Goal: Information Seeking & Learning: Learn about a topic

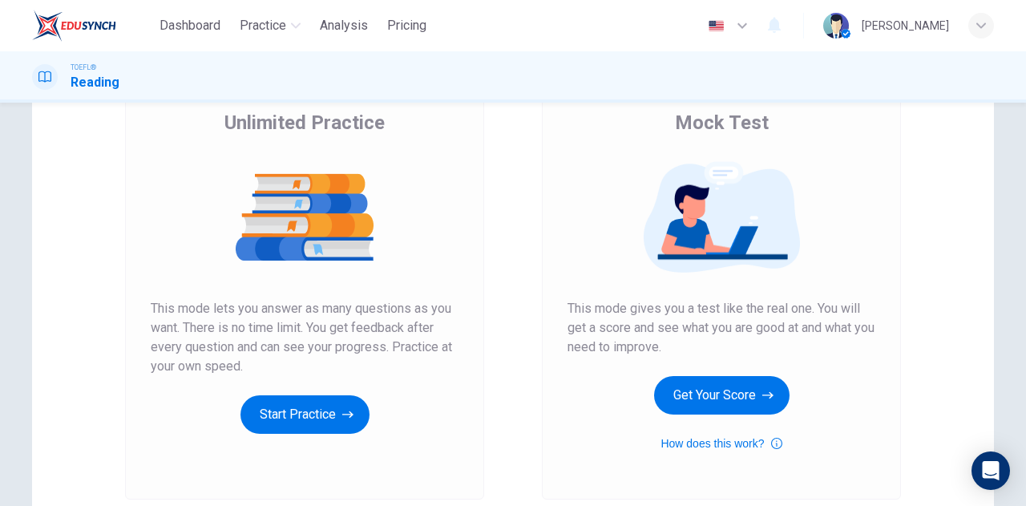
scroll to position [175, 0]
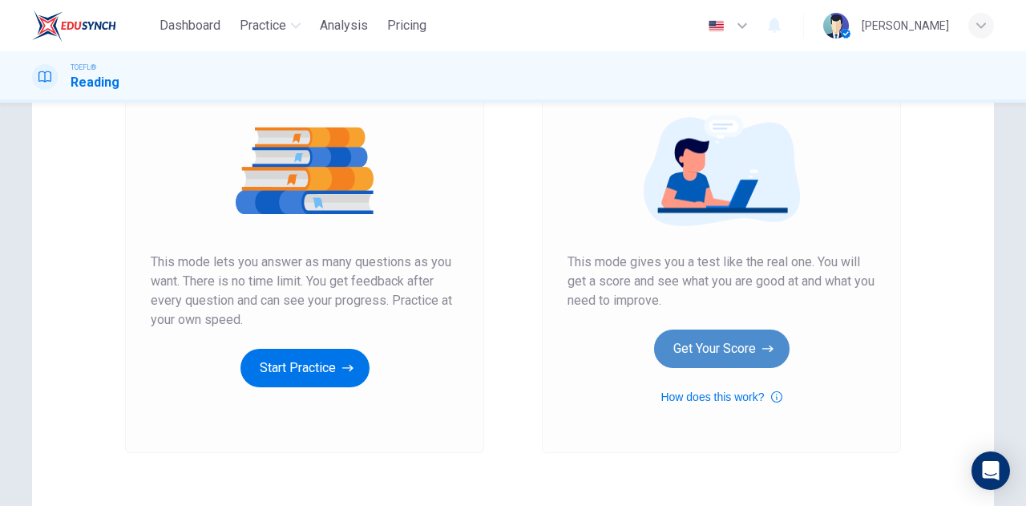
click at [724, 354] on button "Get Your Score" at bounding box center [721, 348] width 135 height 38
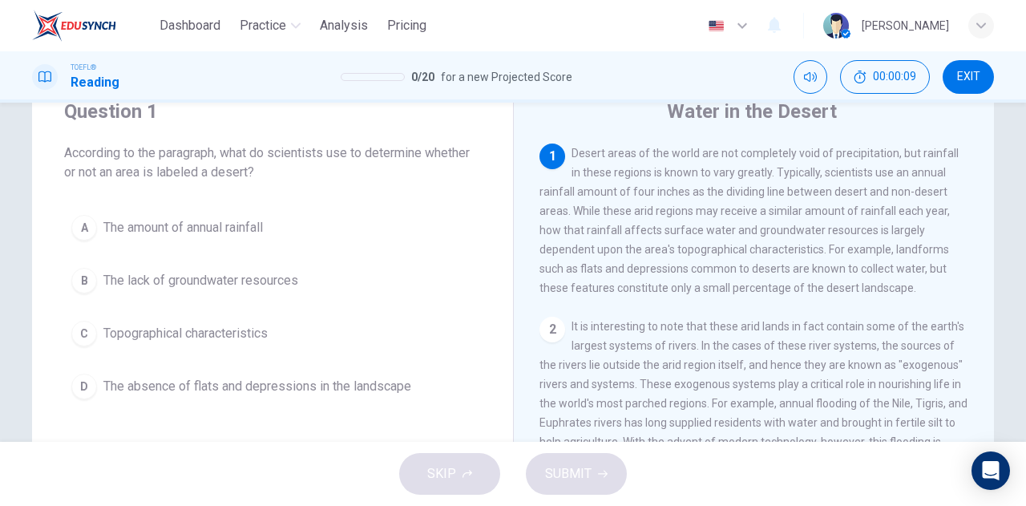
scroll to position [66, 0]
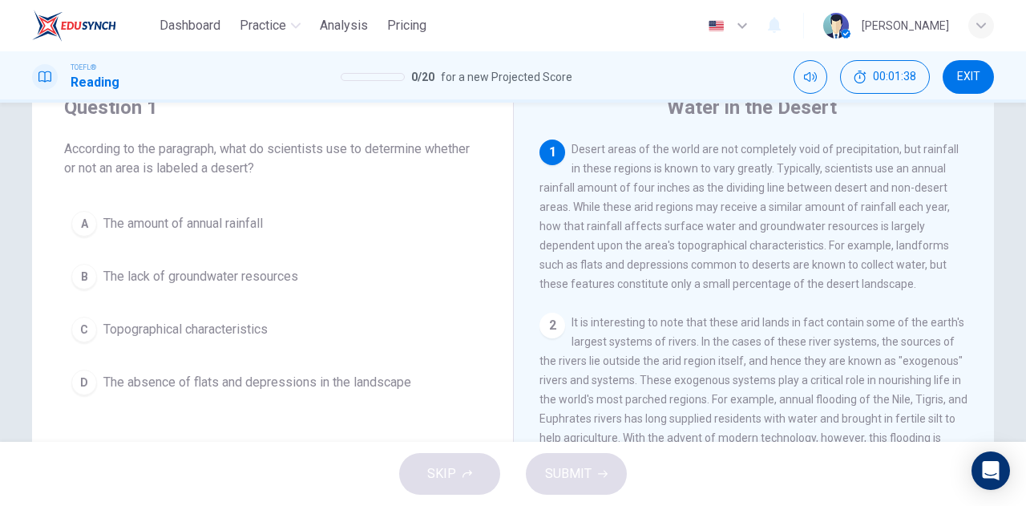
click at [362, 200] on div "Question 1 According to the paragraph, what do scientists use to determine whet…" at bounding box center [272, 248] width 481 height 359
click at [343, 235] on button "A The amount of annual rainfall" at bounding box center [272, 224] width 417 height 40
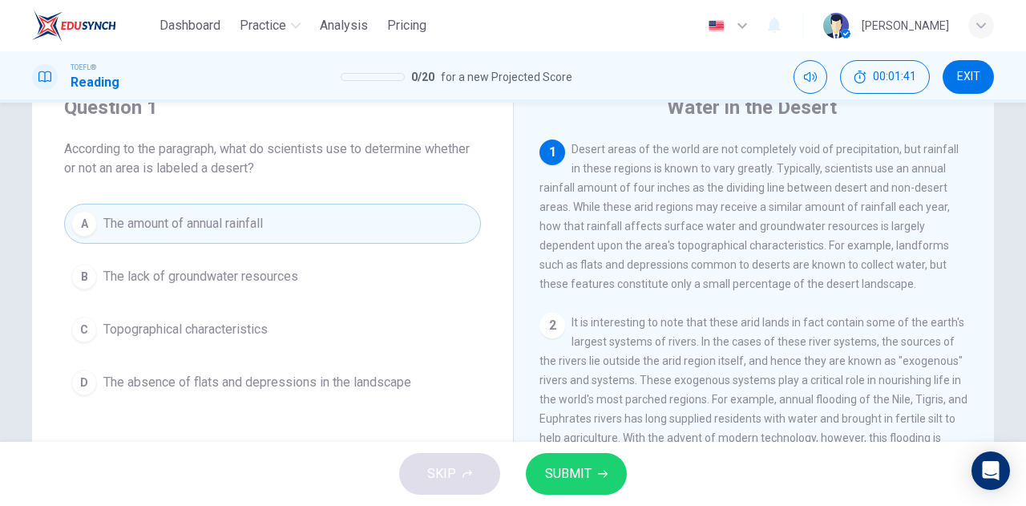
click at [592, 471] on button "SUBMIT" at bounding box center [576, 474] width 101 height 42
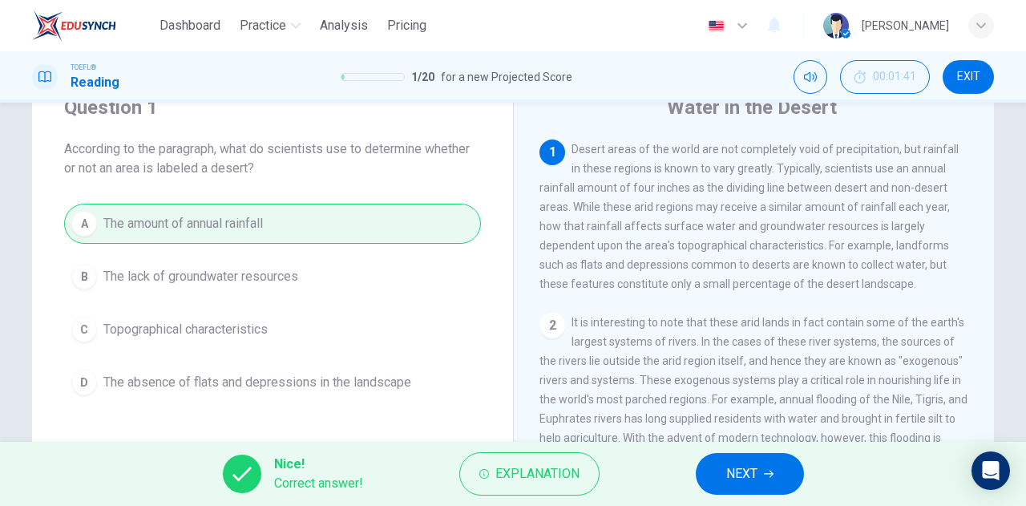
click at [758, 463] on button "NEXT" at bounding box center [750, 474] width 108 height 42
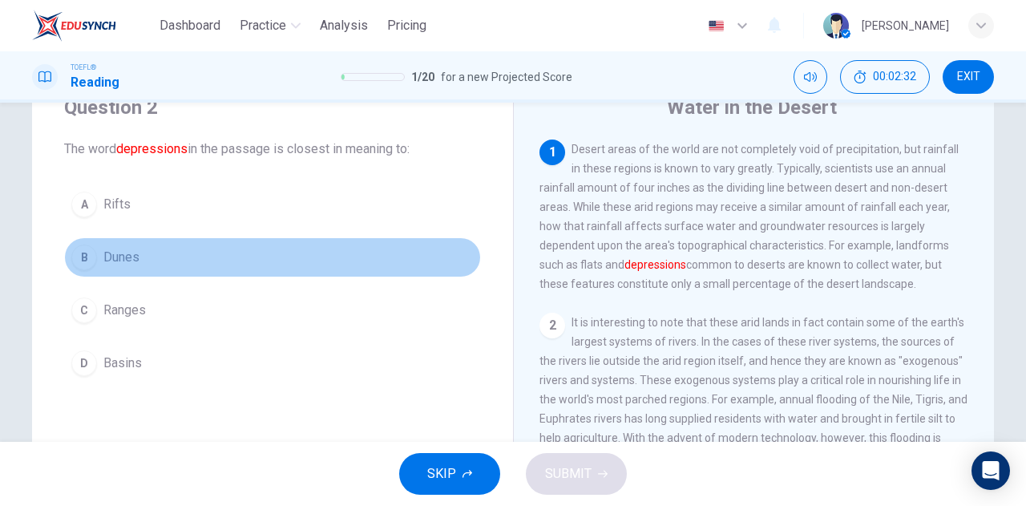
click at [122, 259] on span "Dunes" at bounding box center [121, 257] width 36 height 19
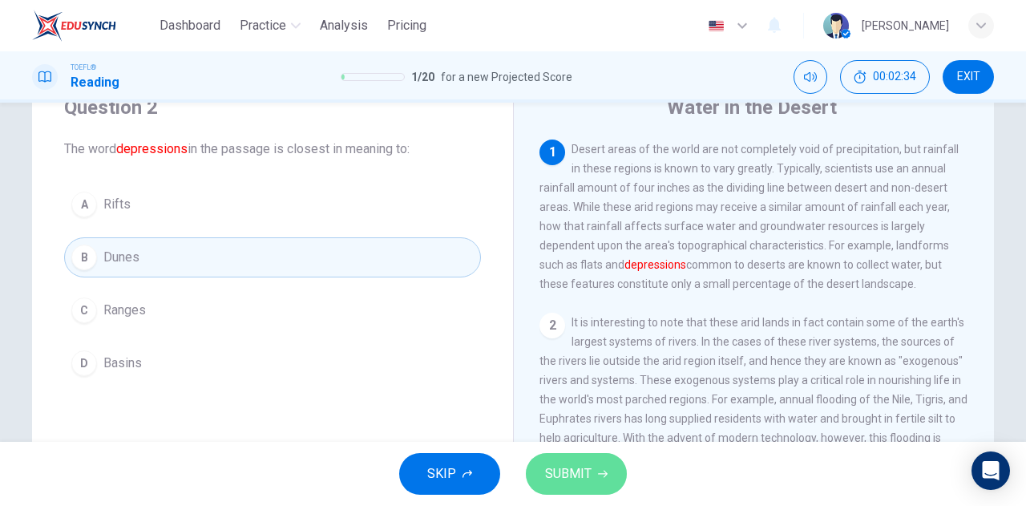
click at [589, 467] on span "SUBMIT" at bounding box center [568, 474] width 46 height 22
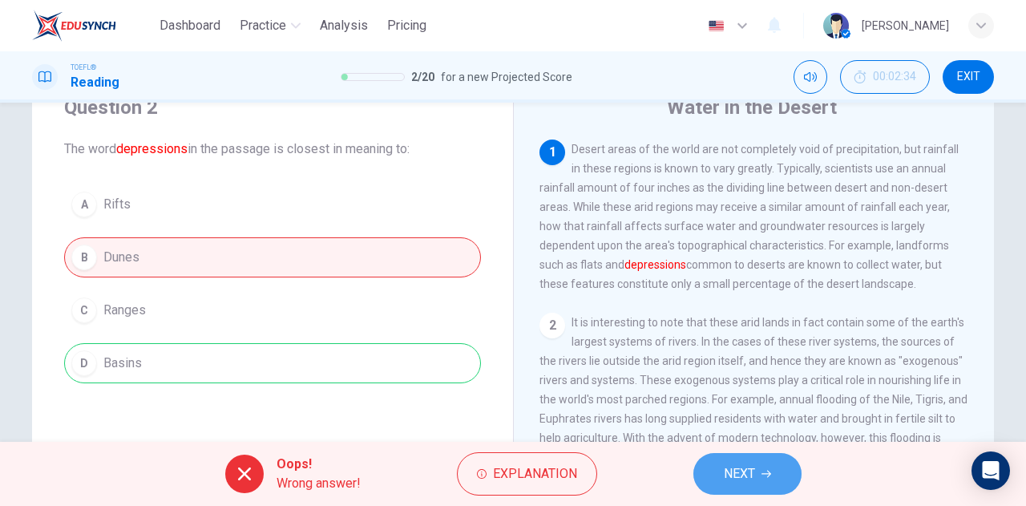
click at [743, 459] on button "NEXT" at bounding box center [747, 474] width 108 height 42
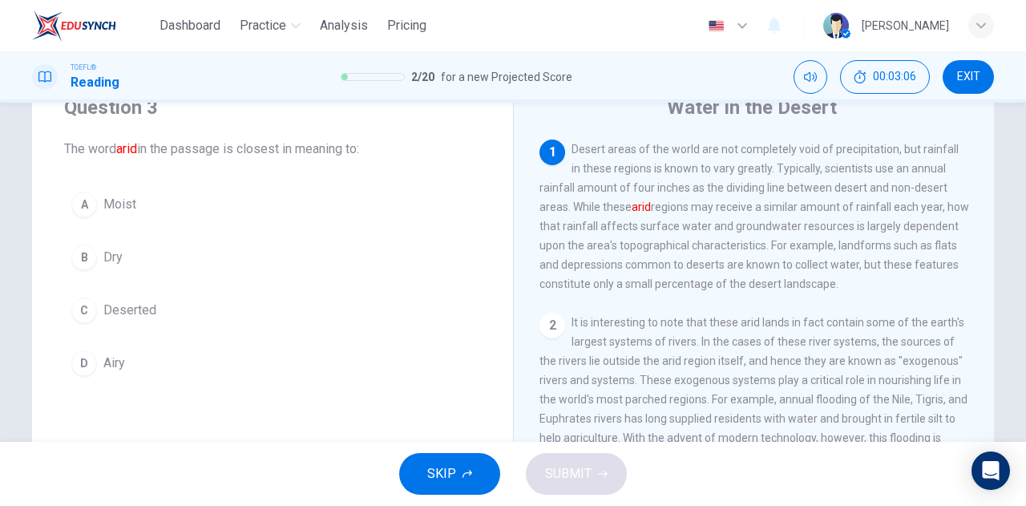
click at [153, 313] on button "C Deserted" at bounding box center [272, 310] width 417 height 40
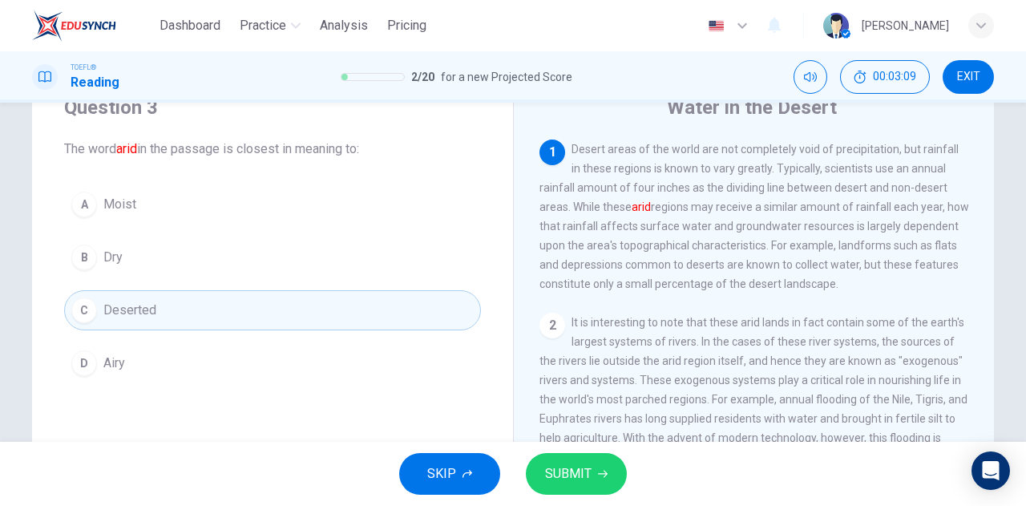
click at [604, 471] on icon "button" at bounding box center [603, 474] width 10 height 7
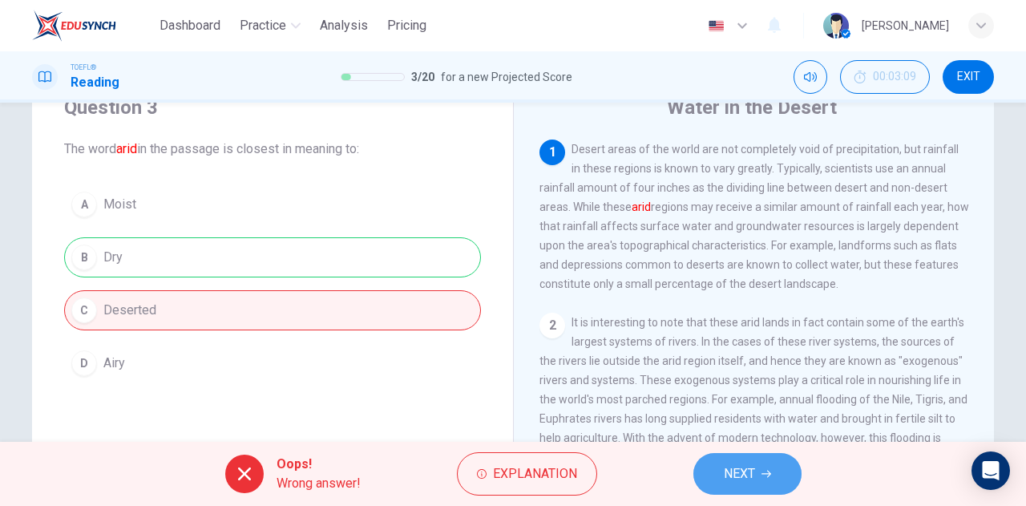
click at [739, 467] on span "NEXT" at bounding box center [739, 474] width 31 height 22
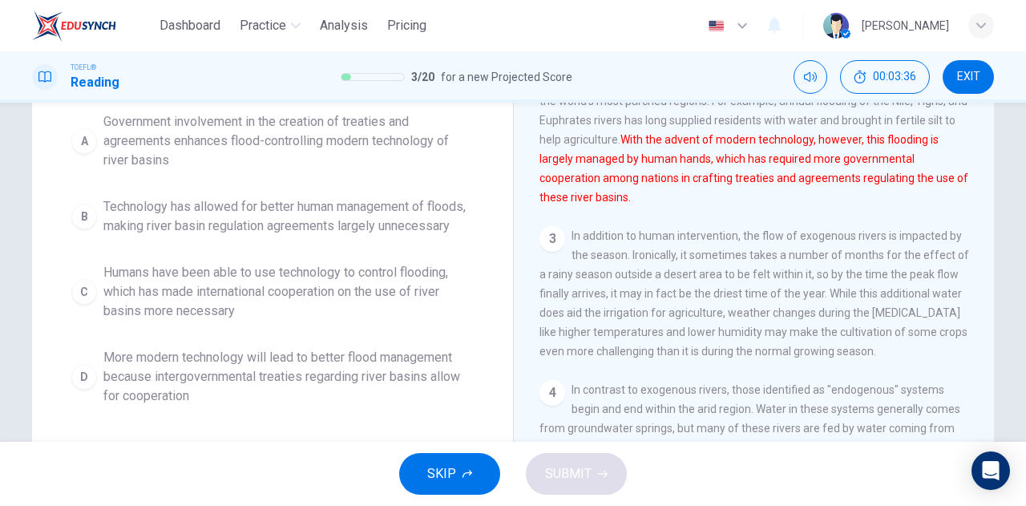
scroll to position [183, 0]
click at [370, 273] on div "A Government involvement in the creation of treaties and agreements enhances fl…" at bounding box center [272, 260] width 417 height 308
click at [386, 309] on span "Humans have been able to use technology to control flooding, which has made int…" at bounding box center [288, 293] width 370 height 58
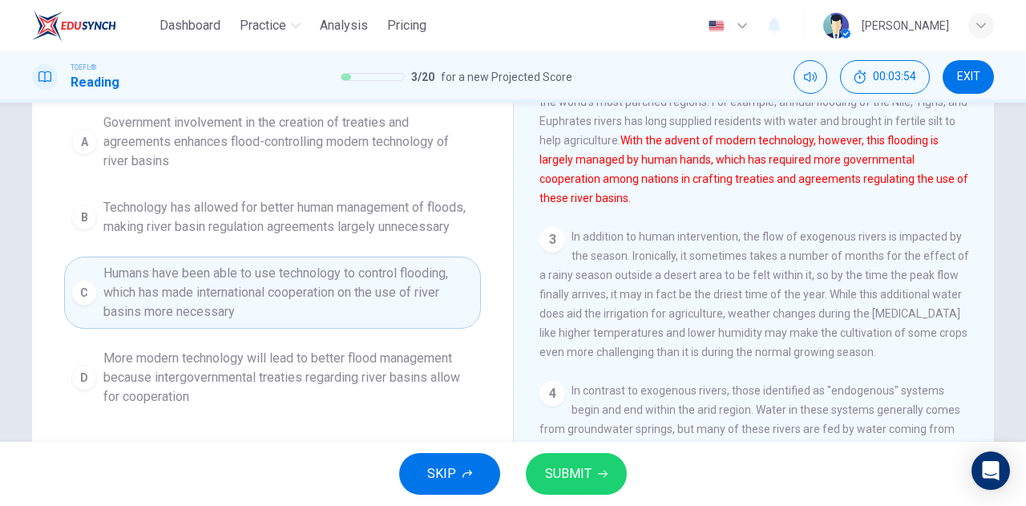
click at [582, 477] on span "SUBMIT" at bounding box center [568, 474] width 46 height 22
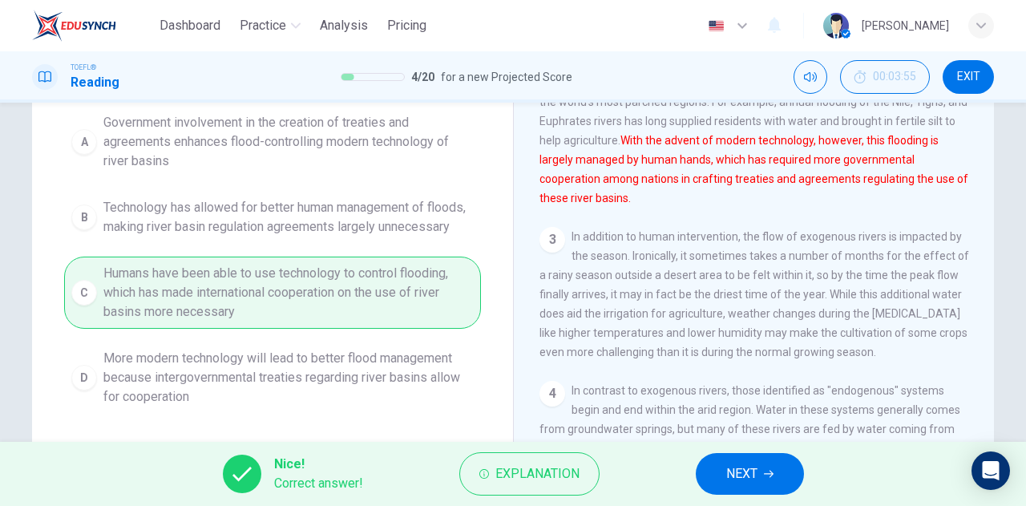
click at [722, 470] on button "NEXT" at bounding box center [750, 474] width 108 height 42
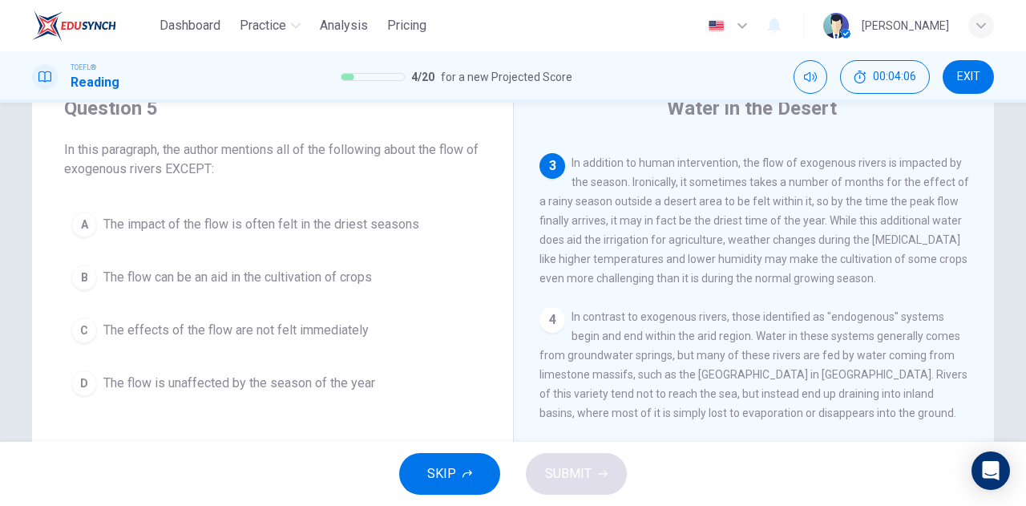
scroll to position [374, 0]
click at [341, 335] on span "The effects of the flow are not felt immediately" at bounding box center [235, 330] width 265 height 19
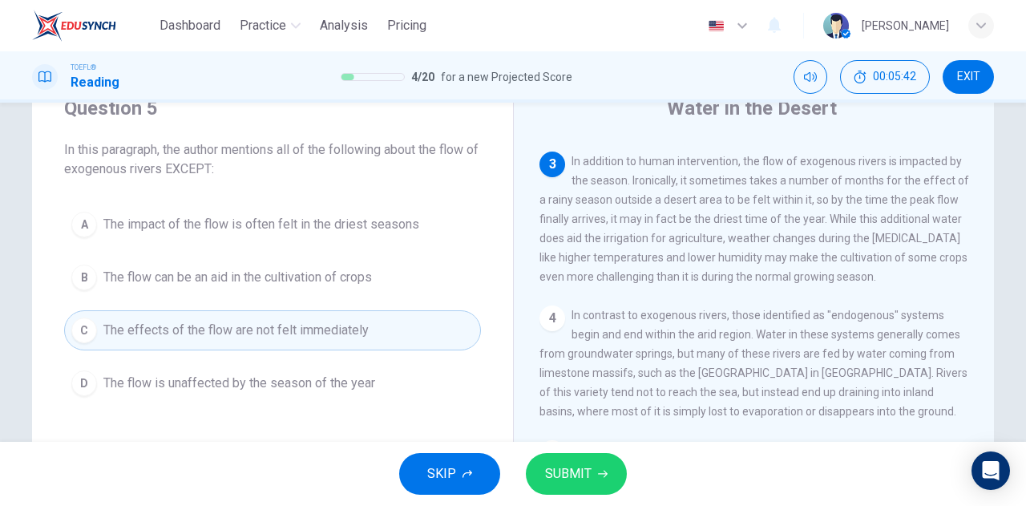
click at [563, 472] on span "SUBMIT" at bounding box center [568, 474] width 46 height 22
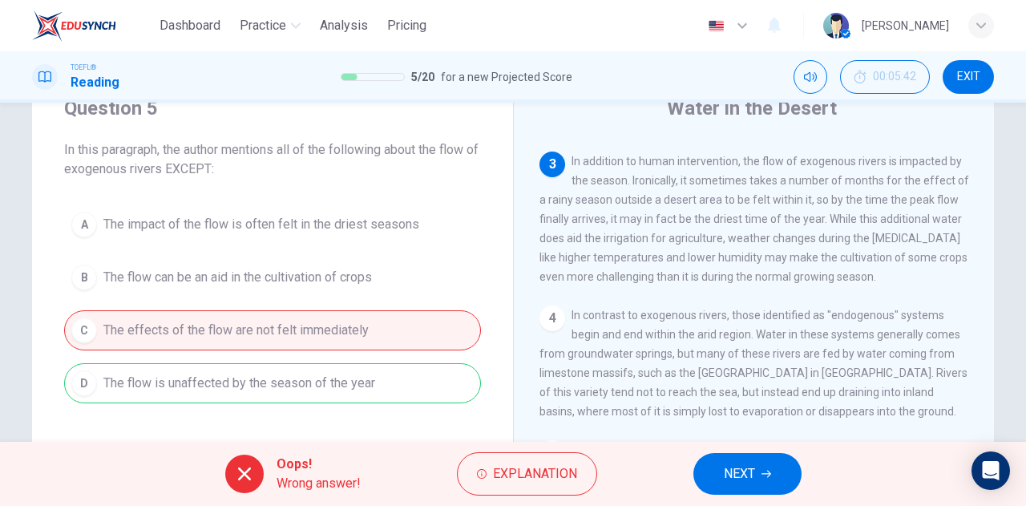
click at [774, 479] on button "NEXT" at bounding box center [747, 474] width 108 height 42
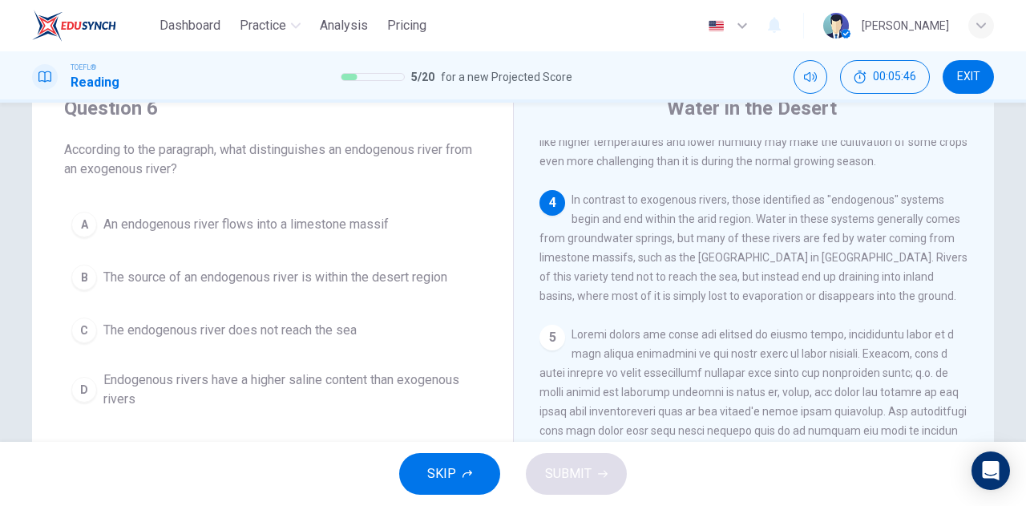
scroll to position [488, 0]
click at [397, 370] on span "Endogenous rivers have a higher saline content than exogenous rivers" at bounding box center [288, 389] width 370 height 38
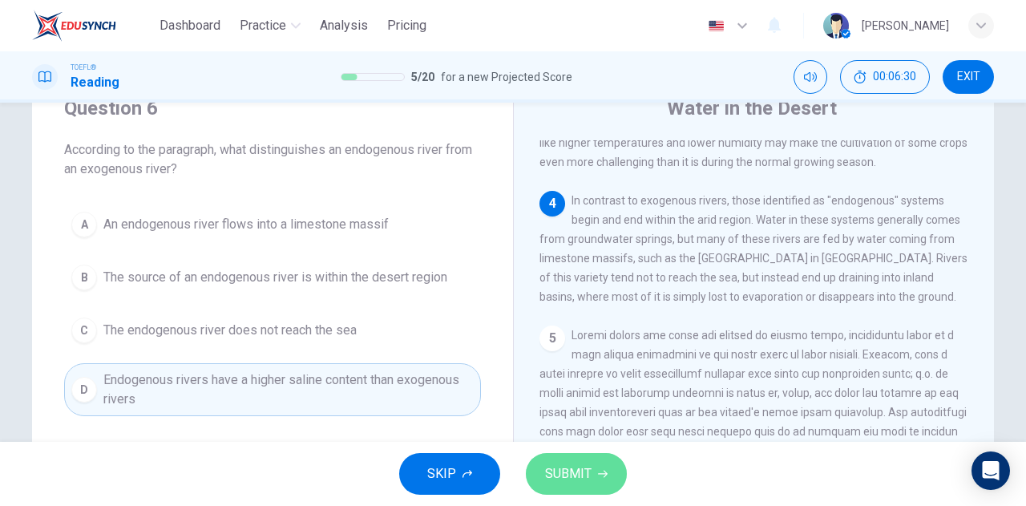
click at [574, 468] on span "SUBMIT" at bounding box center [568, 474] width 46 height 22
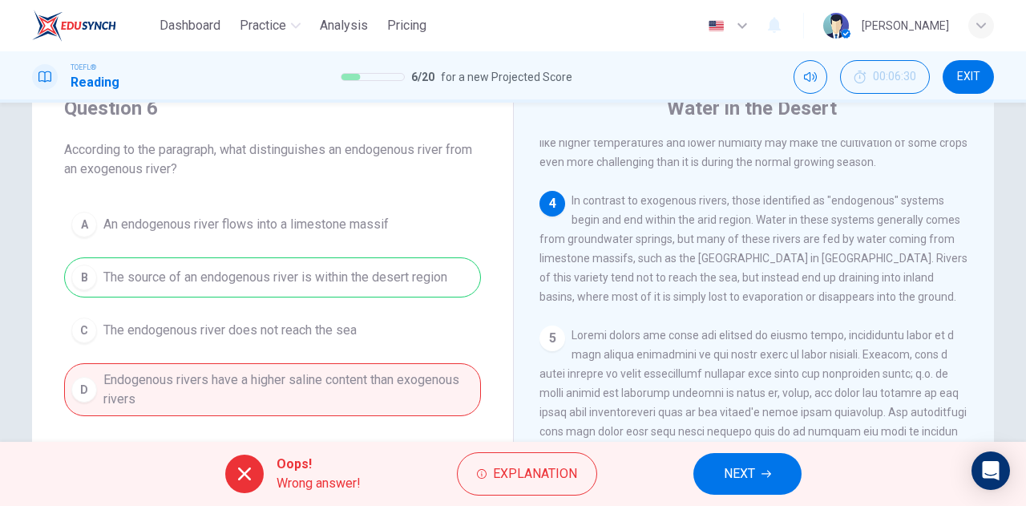
click at [757, 467] on button "NEXT" at bounding box center [747, 474] width 108 height 42
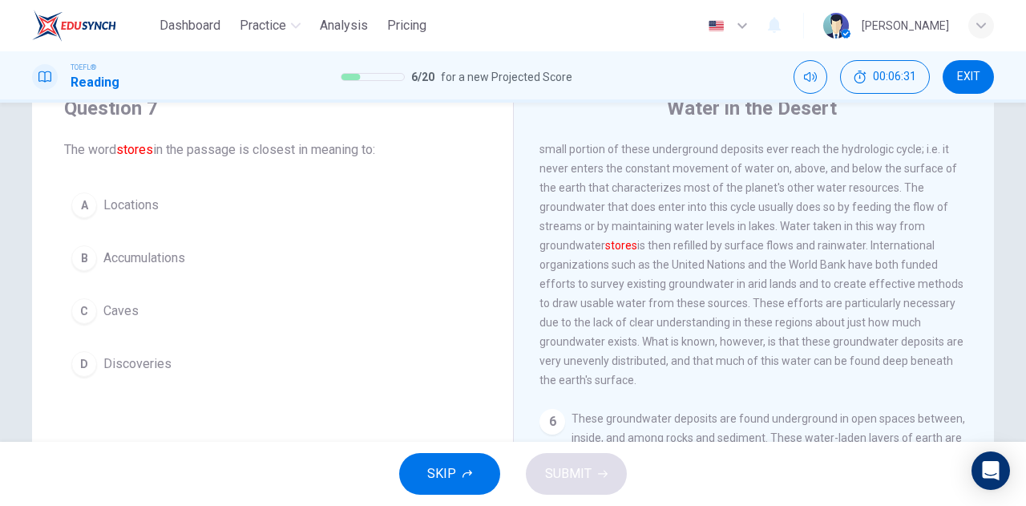
scroll to position [757, 0]
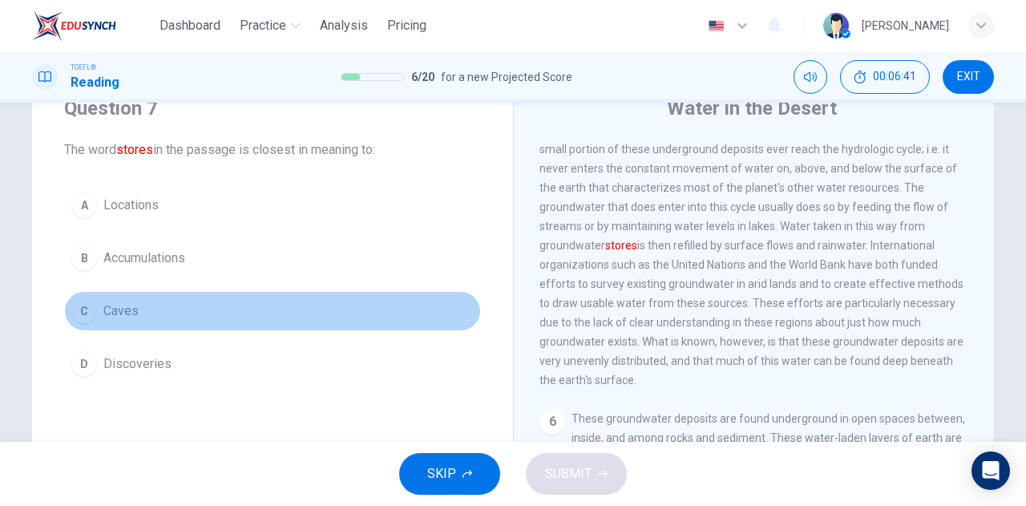
click at [184, 324] on button "C Caves" at bounding box center [272, 311] width 417 height 40
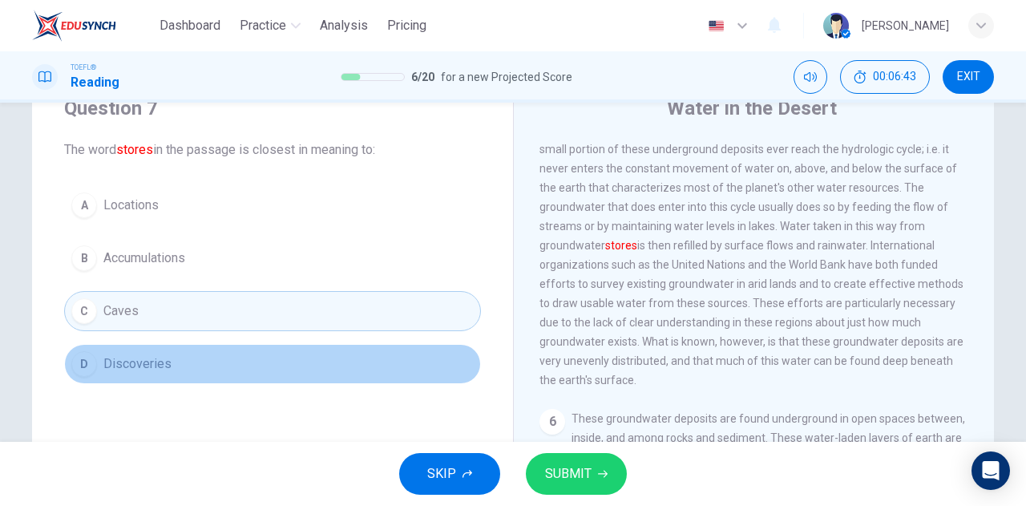
click at [188, 366] on button "D Discoveries" at bounding box center [272, 364] width 417 height 40
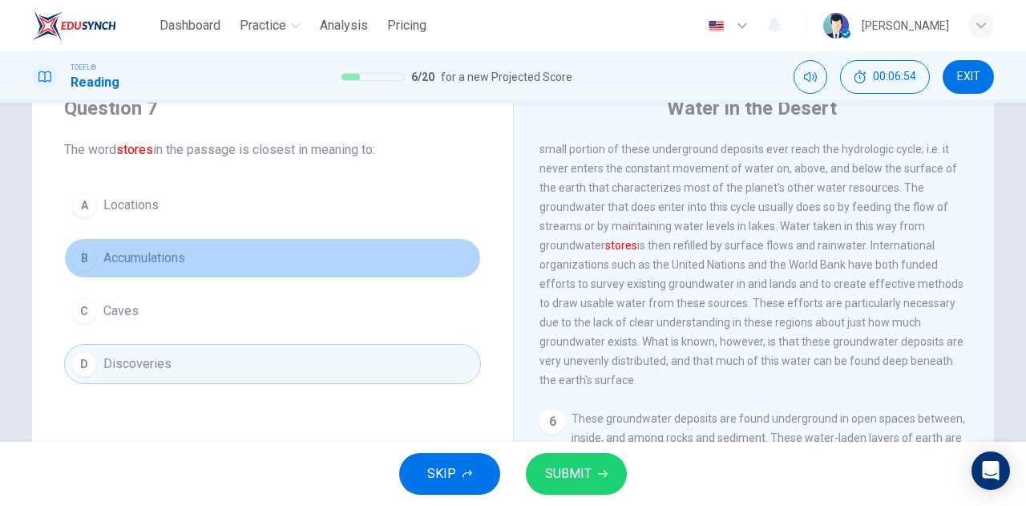
click at [335, 257] on button "B Accumulations" at bounding box center [272, 258] width 417 height 40
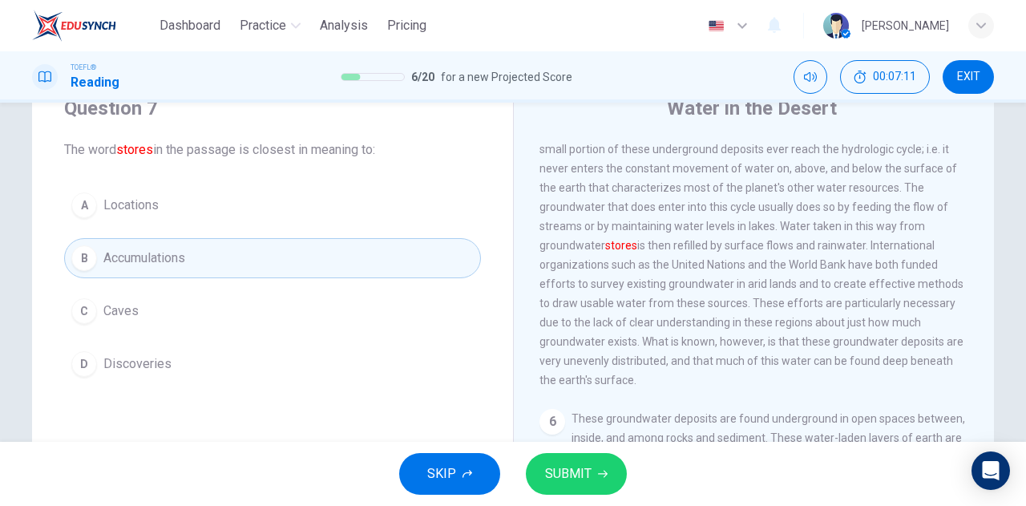
click at [570, 452] on div "SKIP SUBMIT" at bounding box center [513, 474] width 1026 height 64
click at [575, 463] on span "SUBMIT" at bounding box center [568, 474] width 46 height 22
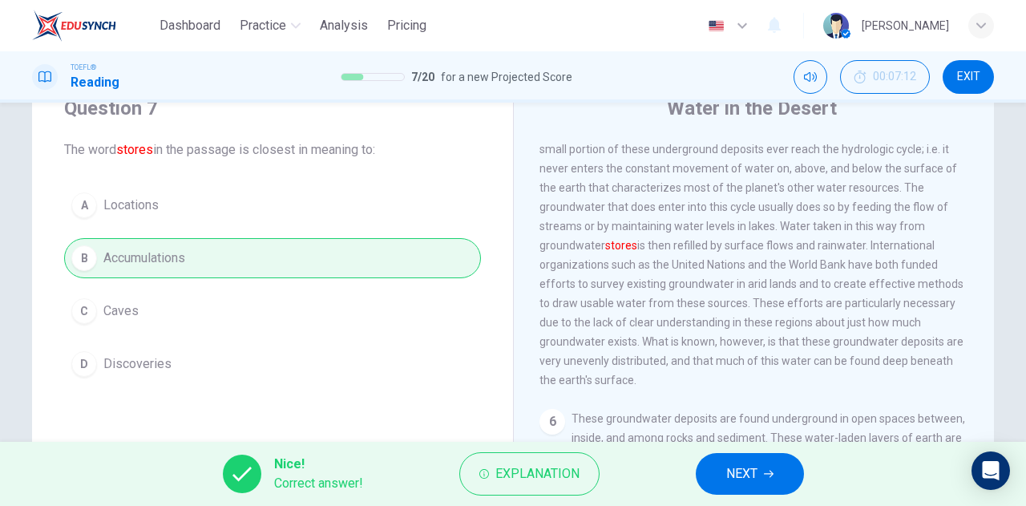
click at [745, 459] on button "NEXT" at bounding box center [750, 474] width 108 height 42
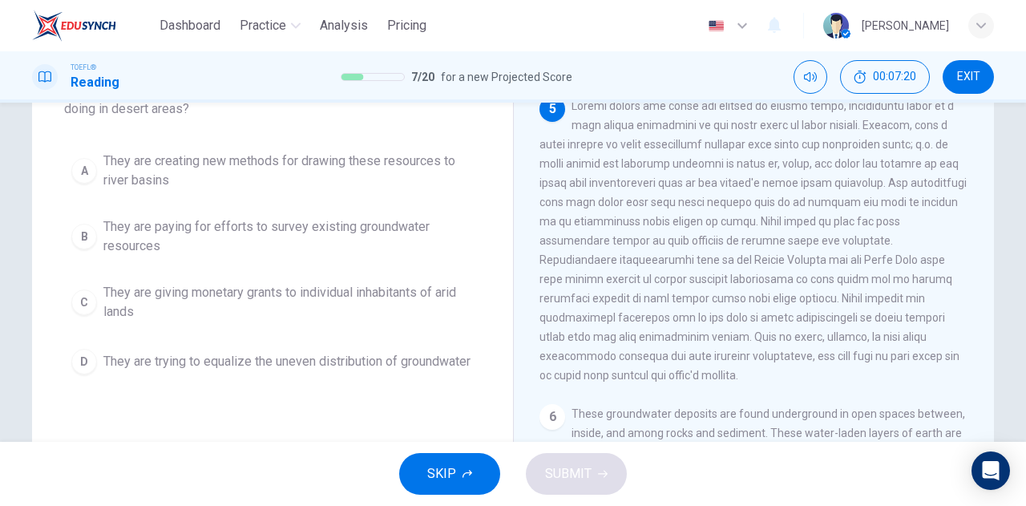
scroll to position [665, 0]
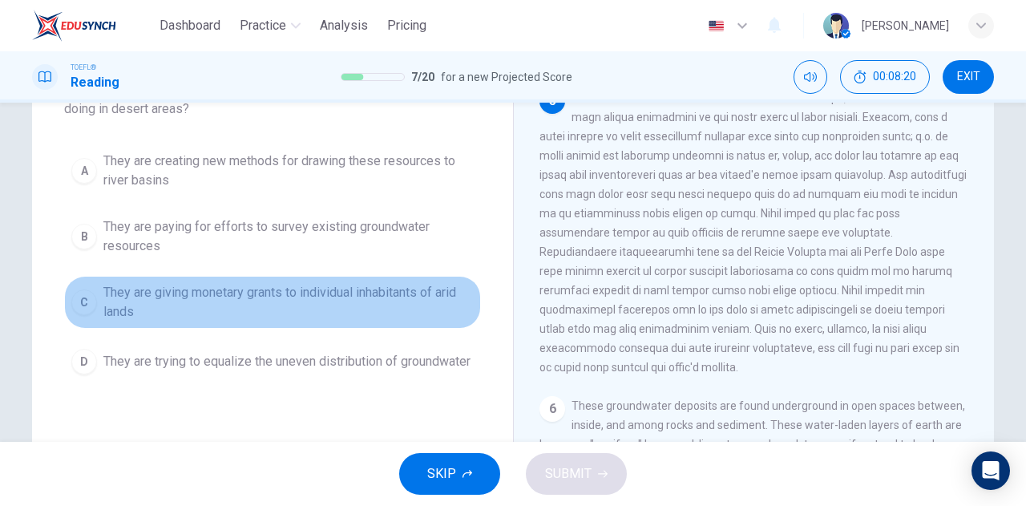
click at [262, 295] on span "They are giving monetary grants to individual inhabitants of arid lands" at bounding box center [288, 302] width 370 height 38
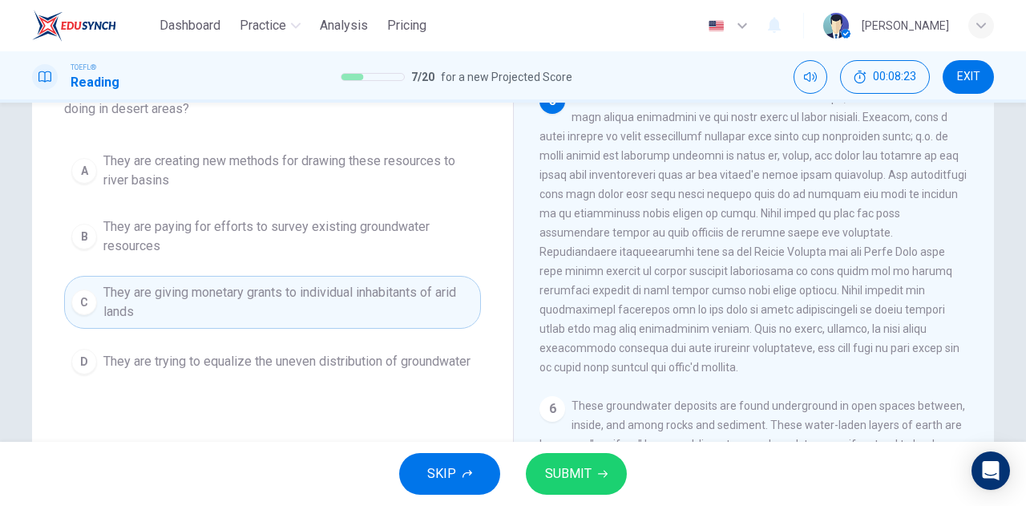
click at [574, 464] on span "SUBMIT" at bounding box center [568, 474] width 46 height 22
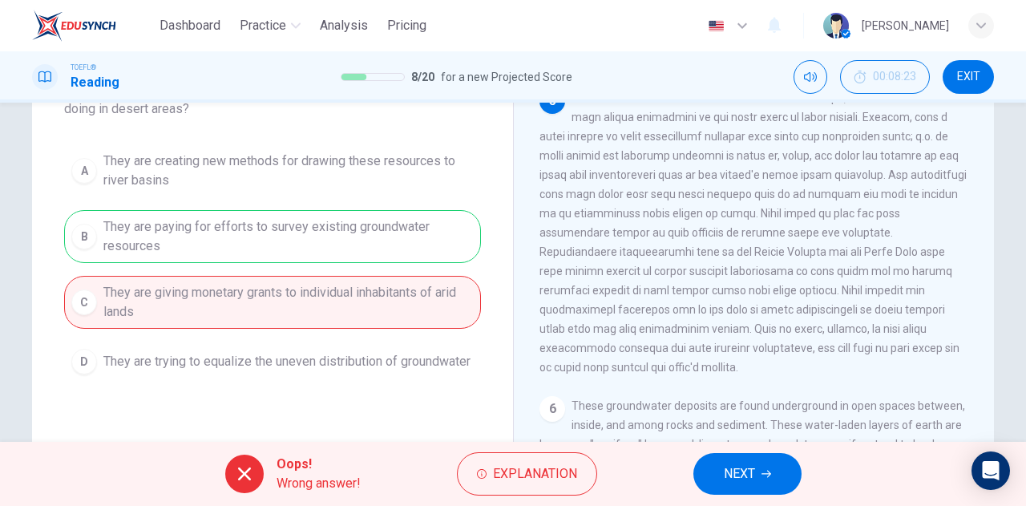
click at [766, 469] on icon "button" at bounding box center [767, 474] width 10 height 10
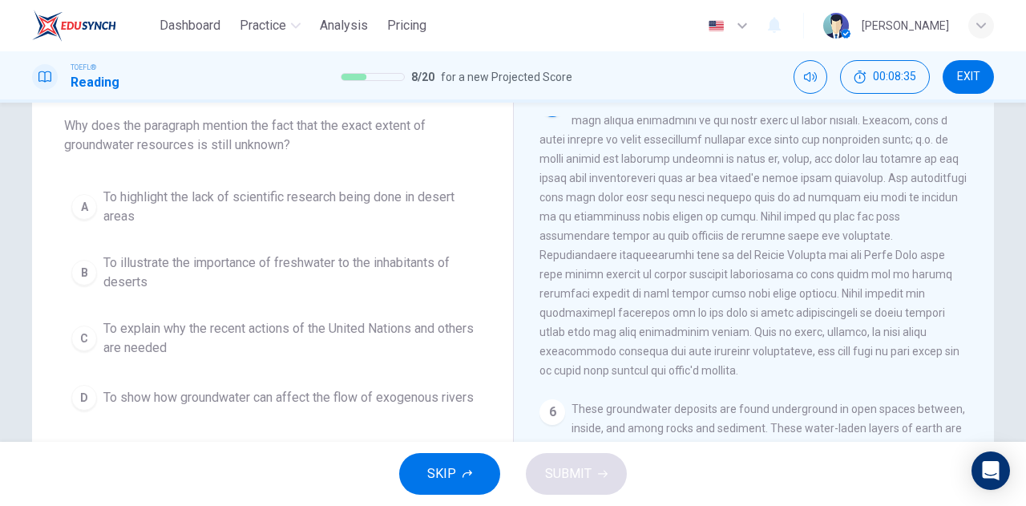
scroll to position [90, 0]
